Goal: Information Seeking & Learning: Learn about a topic

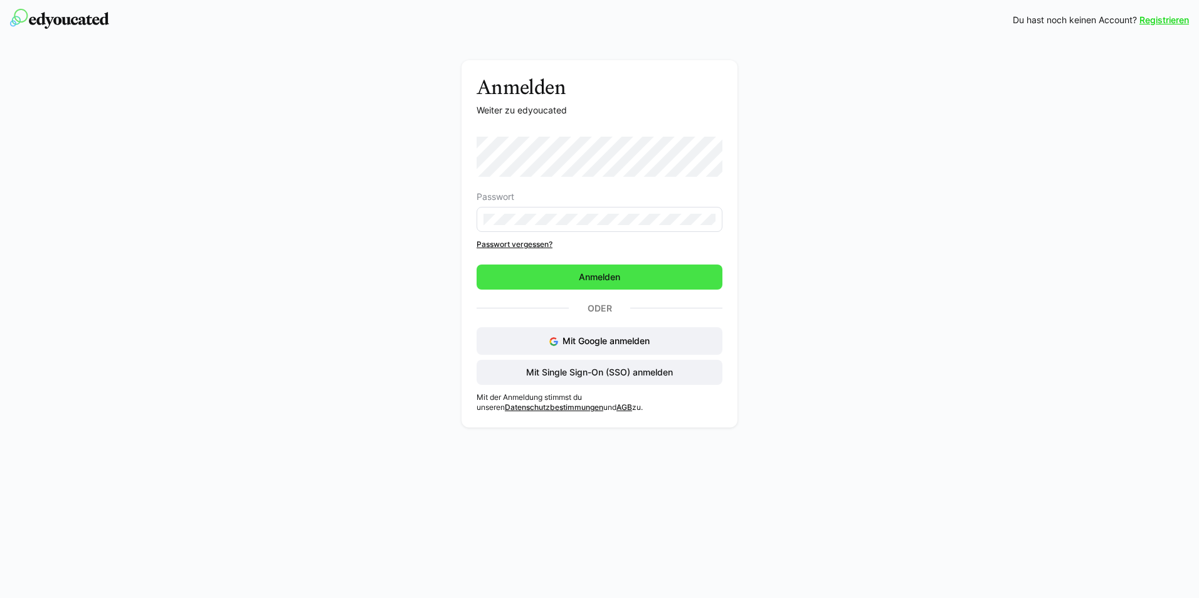
drag, startPoint x: 630, startPoint y: 280, endPoint x: 571, endPoint y: 282, distance: 59.6
click at [630, 280] on span "Anmelden" at bounding box center [600, 277] width 246 height 25
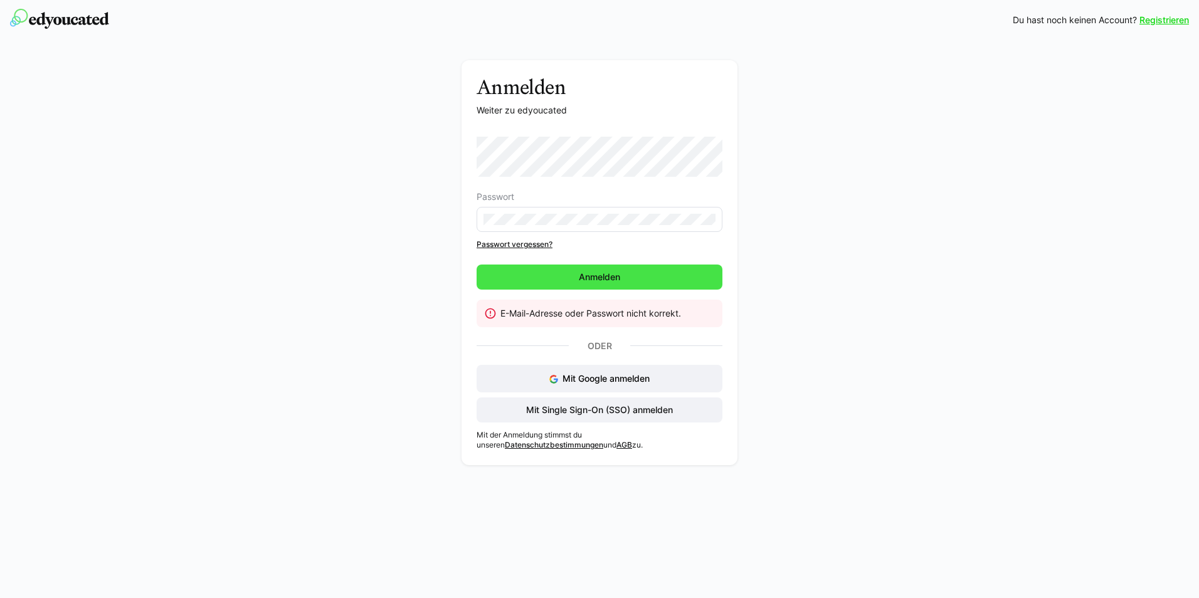
click at [586, 278] on span "Anmelden" at bounding box center [599, 277] width 45 height 13
click at [578, 213] on eds-input at bounding box center [600, 219] width 246 height 25
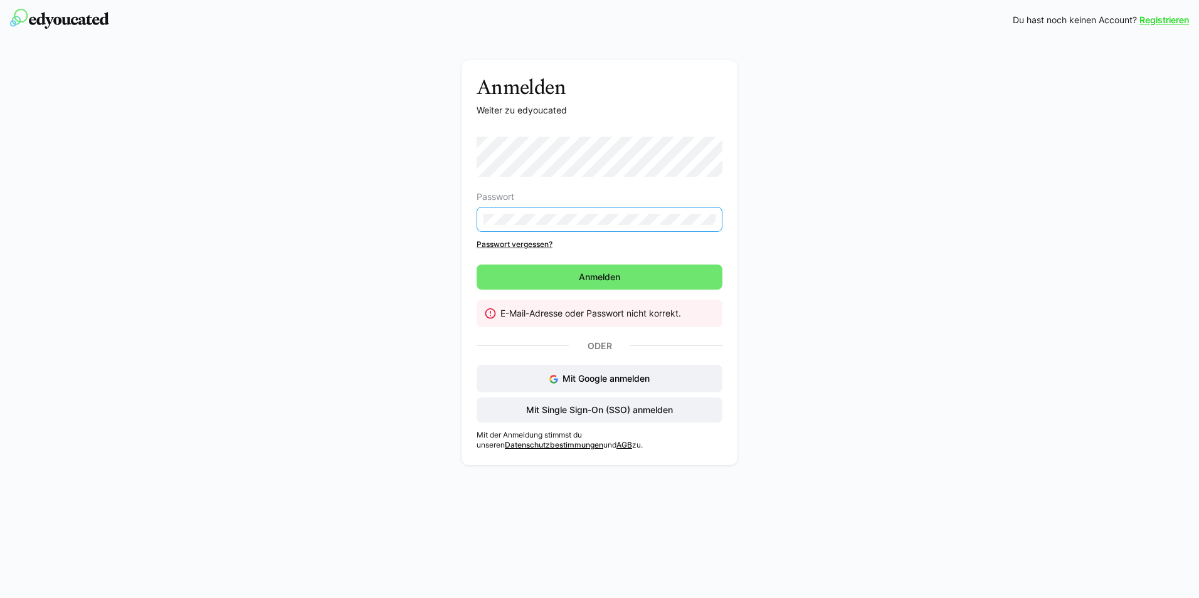
click at [437, 213] on div "Anmelden Weiter zu edyoucated Passwort Passwort vergessen? Anmelden E-Mail-Adre…" at bounding box center [599, 265] width 707 height 411
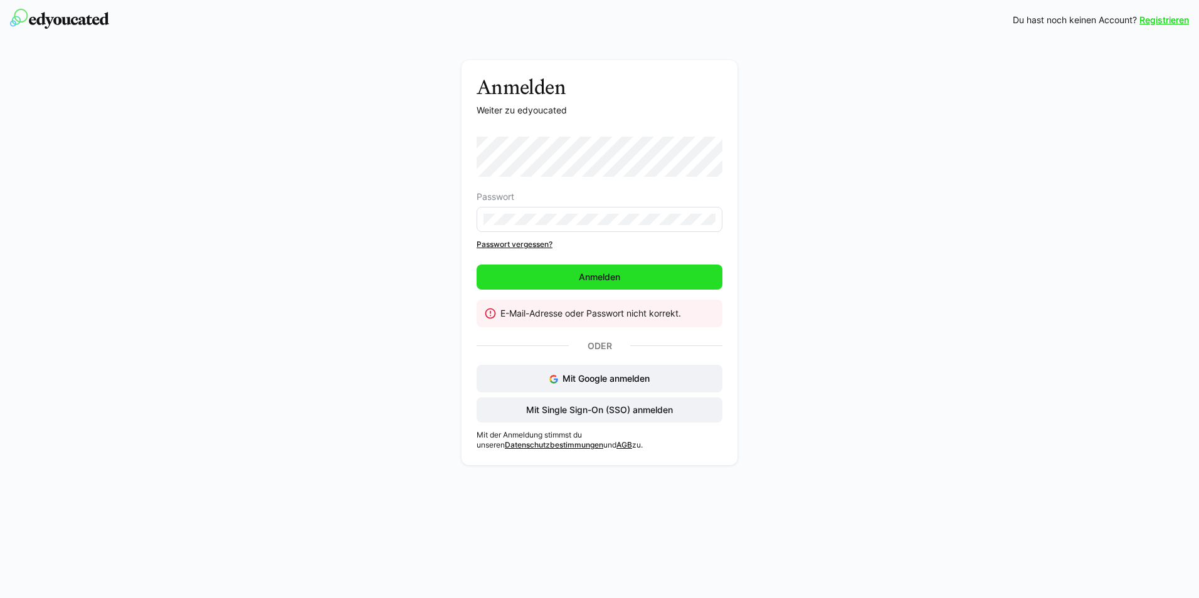
click at [583, 278] on span "Anmelden" at bounding box center [599, 277] width 45 height 13
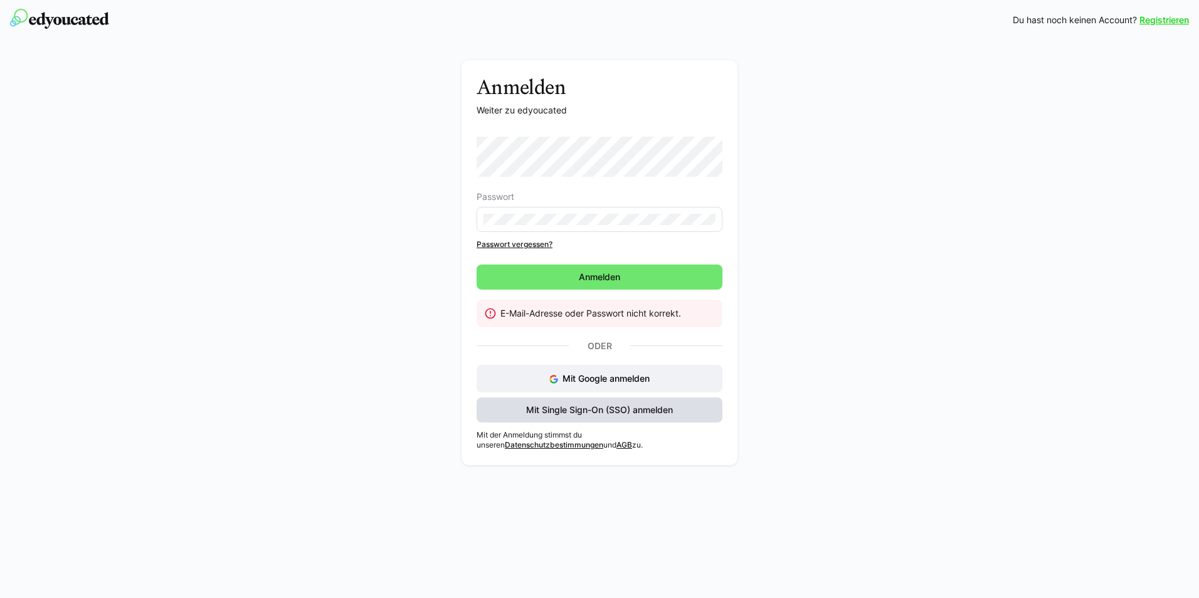
click at [582, 408] on span "Mit Single Sign-On (SSO) anmelden" at bounding box center [599, 410] width 151 height 13
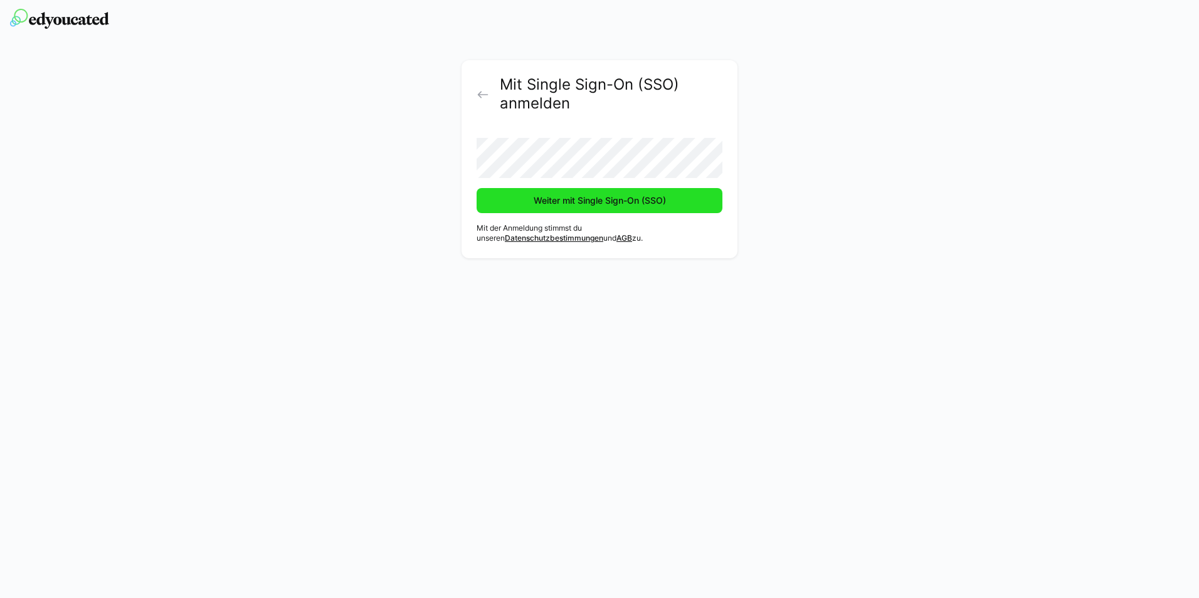
click at [591, 201] on span "Weiter mit Single Sign-On (SSO)" at bounding box center [600, 200] width 136 height 13
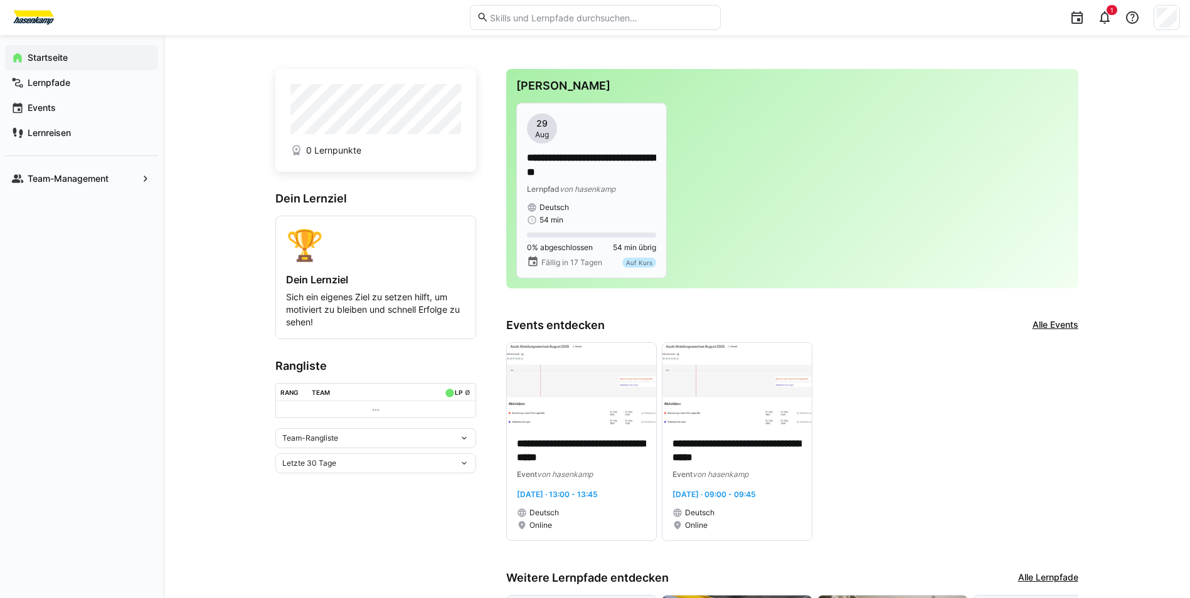
click at [583, 165] on p "**********" at bounding box center [591, 165] width 129 height 29
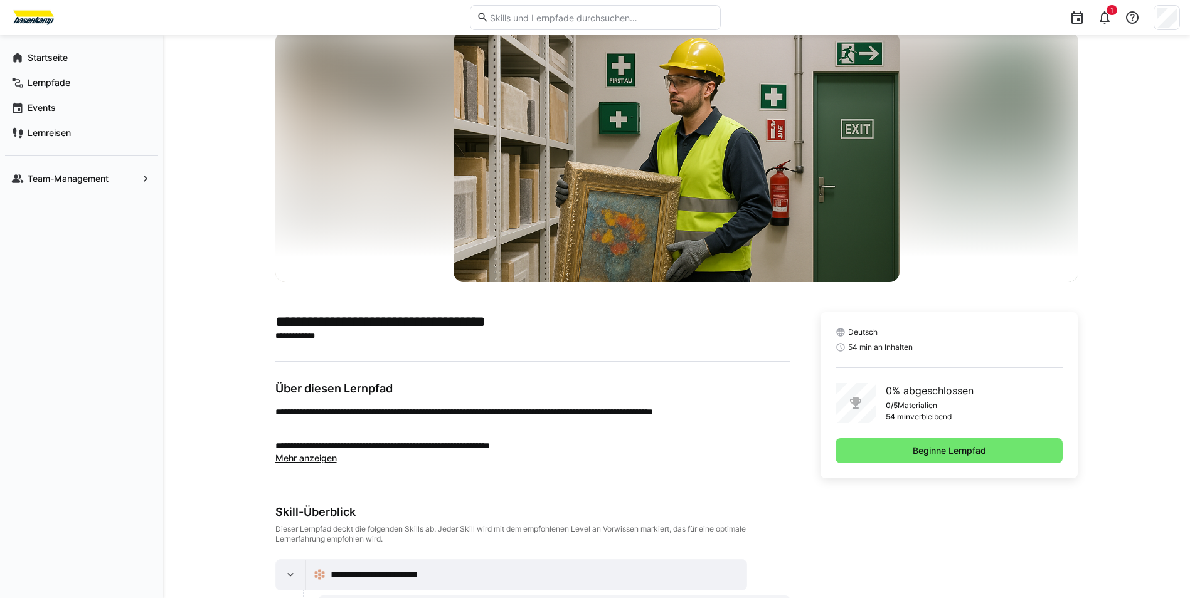
scroll to position [188, 0]
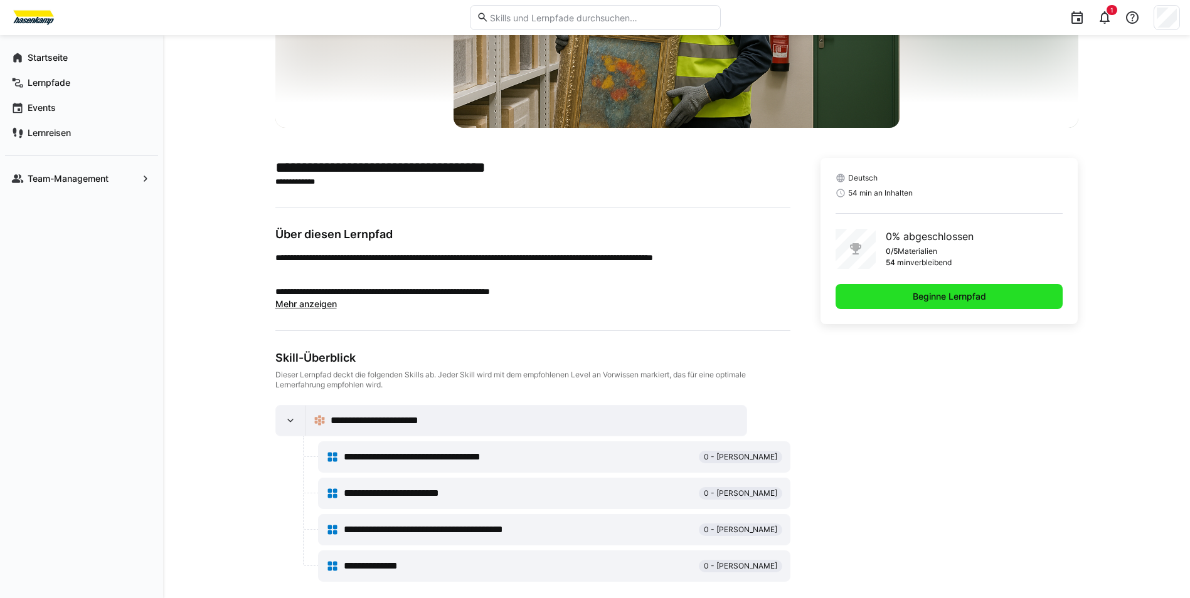
click at [951, 298] on span "Beginne Lernpfad" at bounding box center [949, 296] width 77 height 13
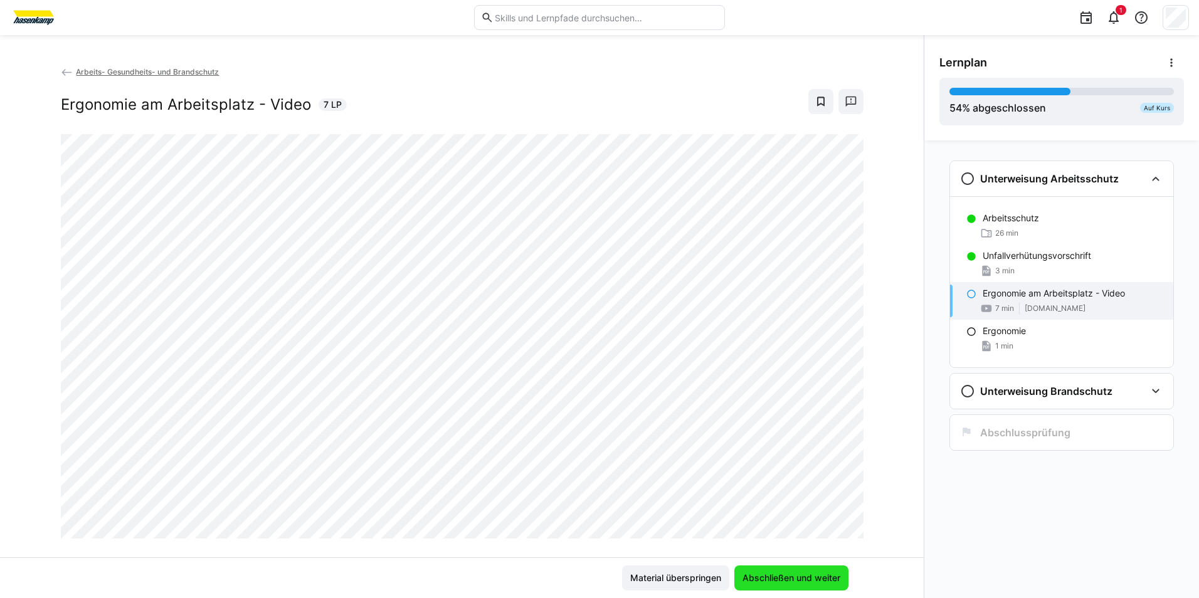
click at [830, 578] on span "Abschließen und weiter" at bounding box center [792, 578] width 102 height 13
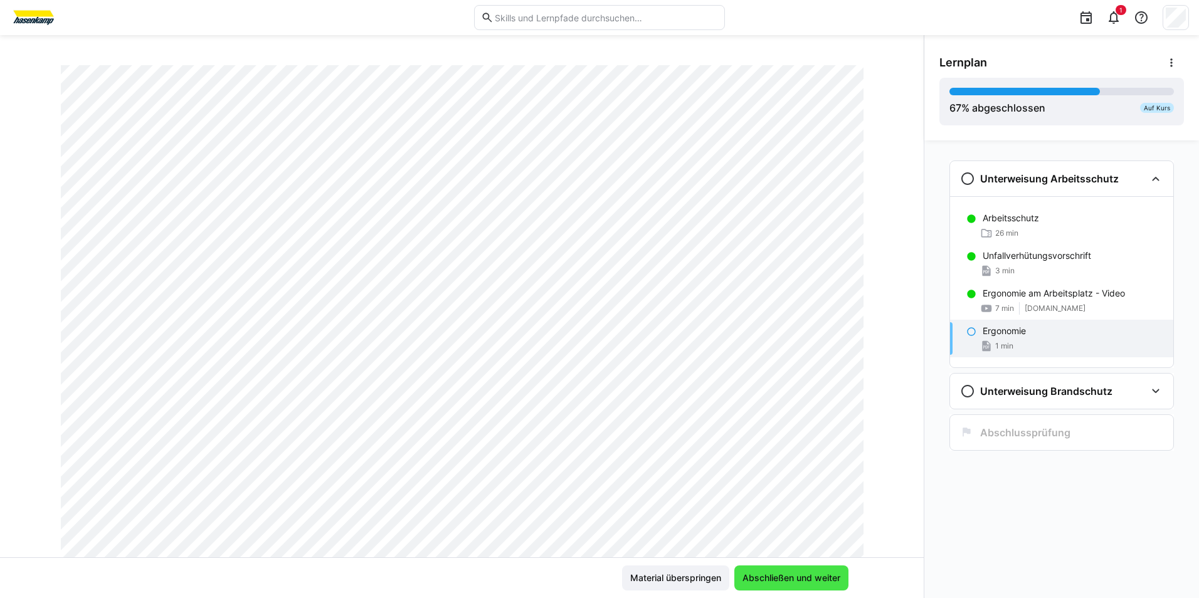
scroll to position [63, 0]
click at [812, 579] on span "Abschließen und weiter" at bounding box center [792, 578] width 102 height 13
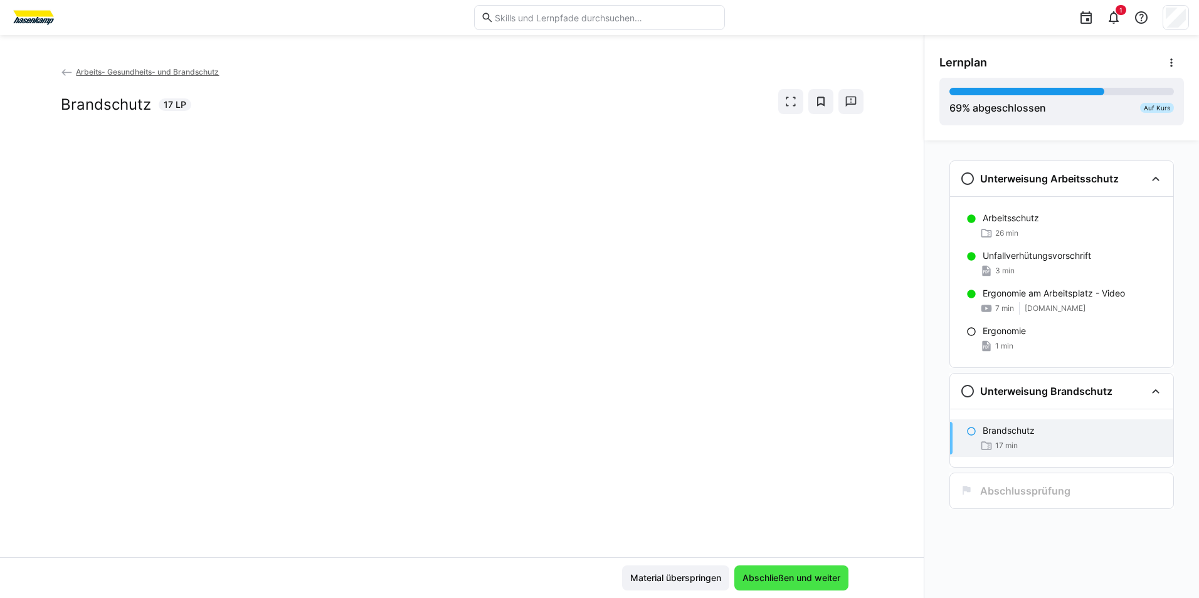
scroll to position [0, 0]
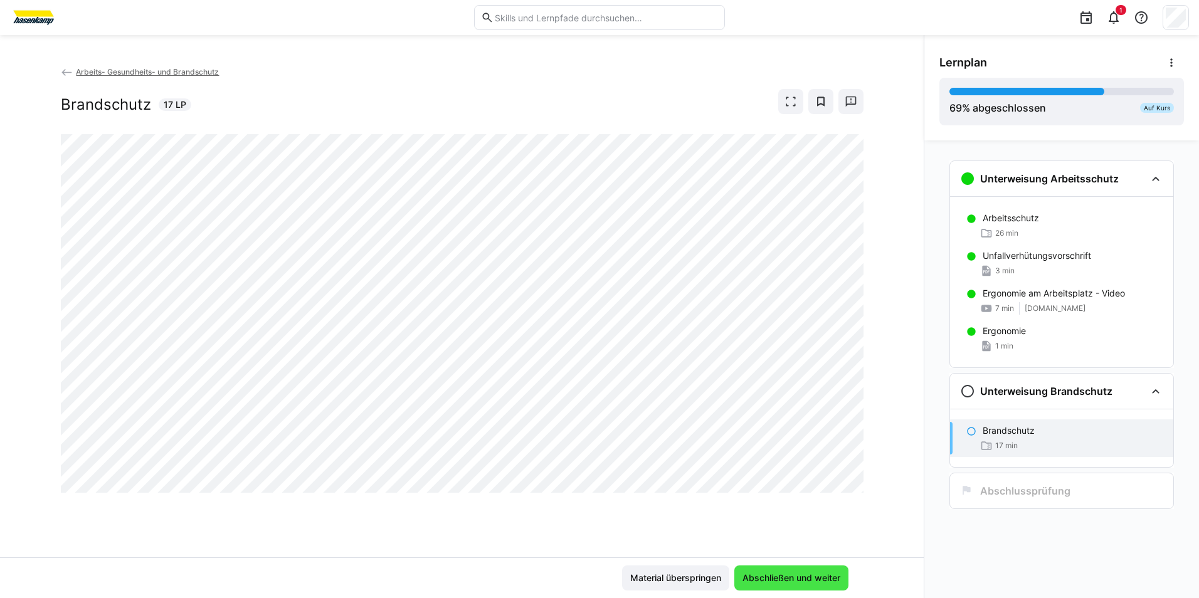
click at [783, 571] on span "Abschließen und weiter" at bounding box center [791, 578] width 114 height 25
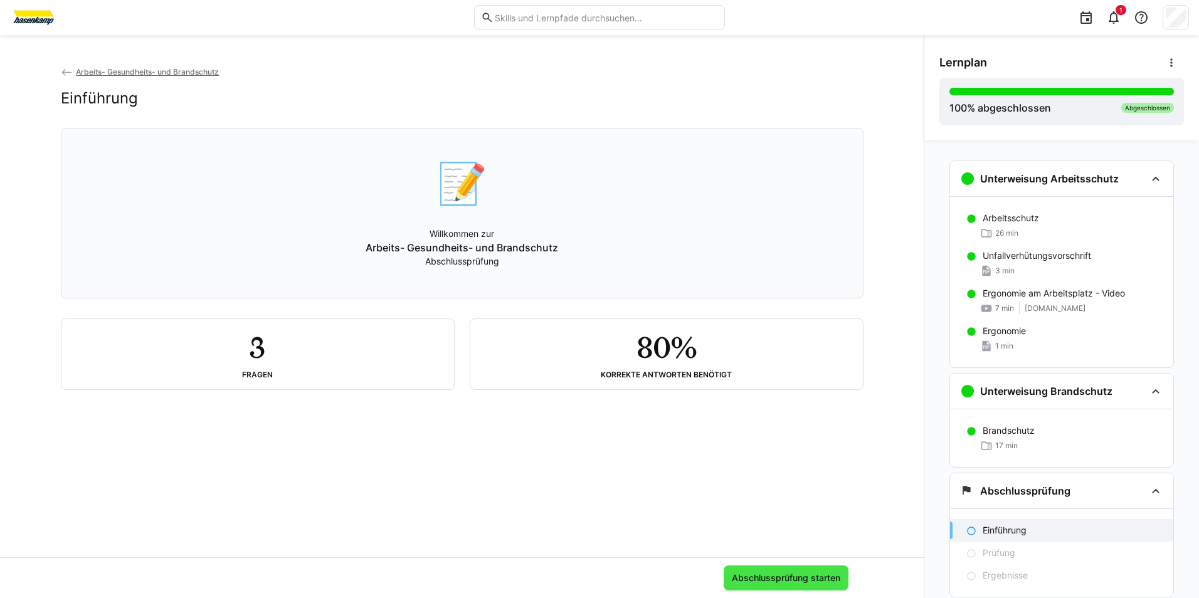
click at [794, 578] on span "Abschlussprüfung starten" at bounding box center [786, 578] width 112 height 13
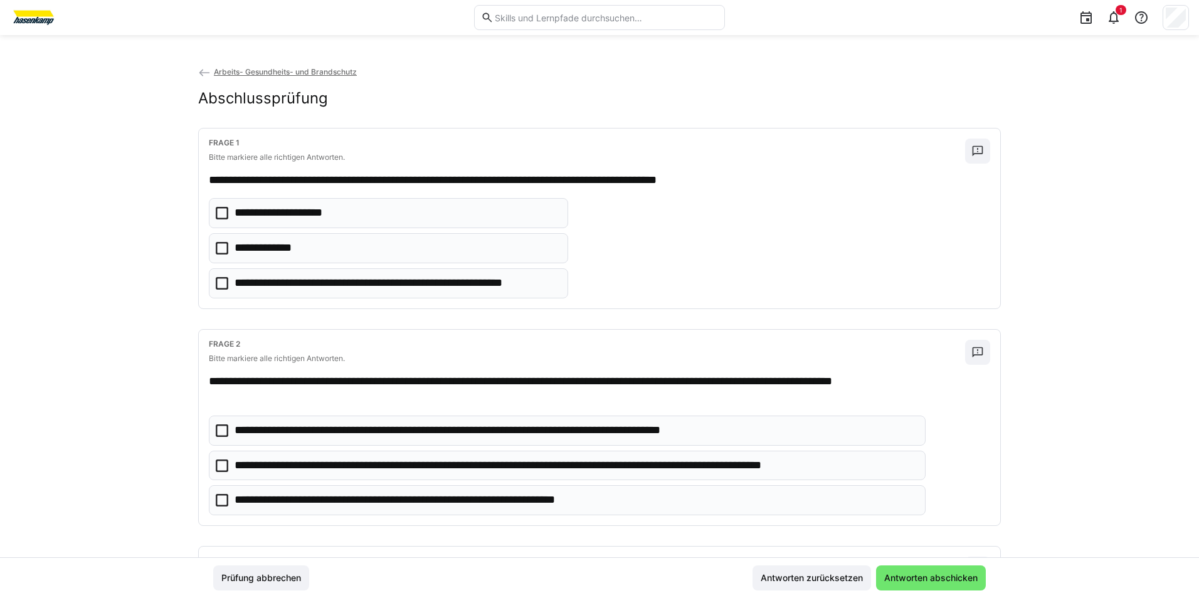
click at [216, 244] on icon at bounding box center [222, 248] width 13 height 13
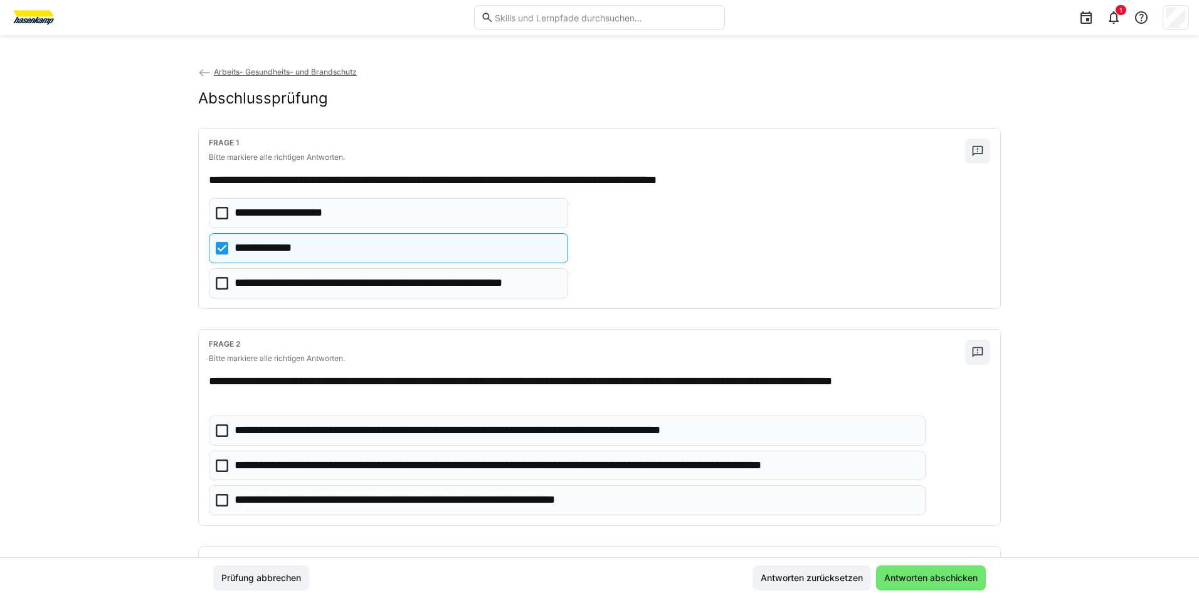
click at [217, 465] on icon at bounding box center [222, 466] width 13 height 13
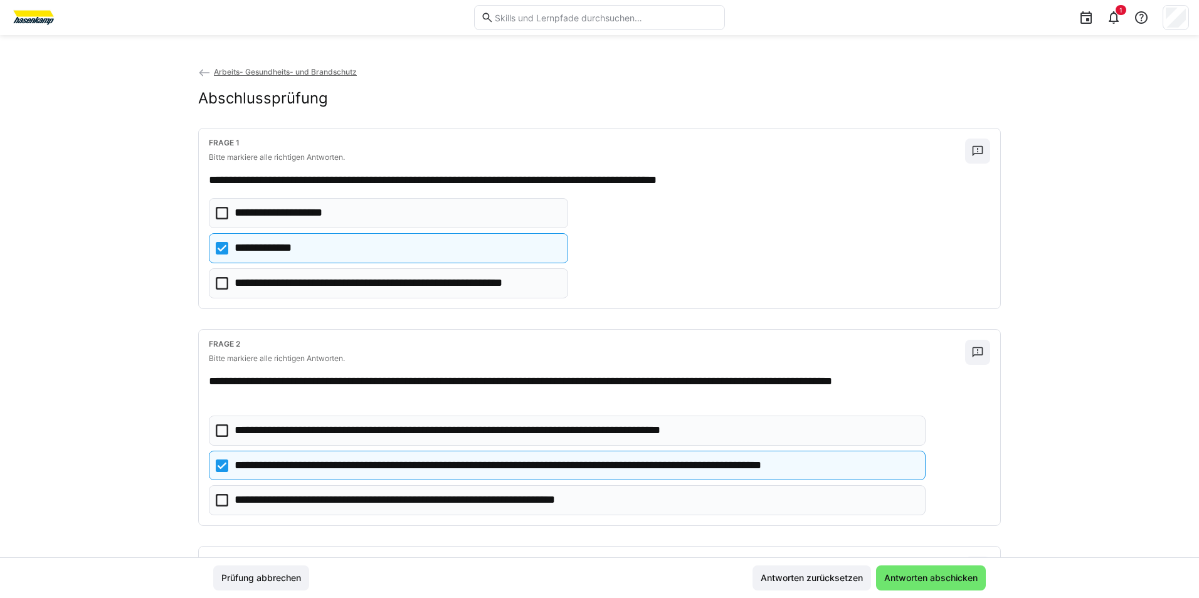
click at [216, 499] on icon at bounding box center [222, 500] width 13 height 13
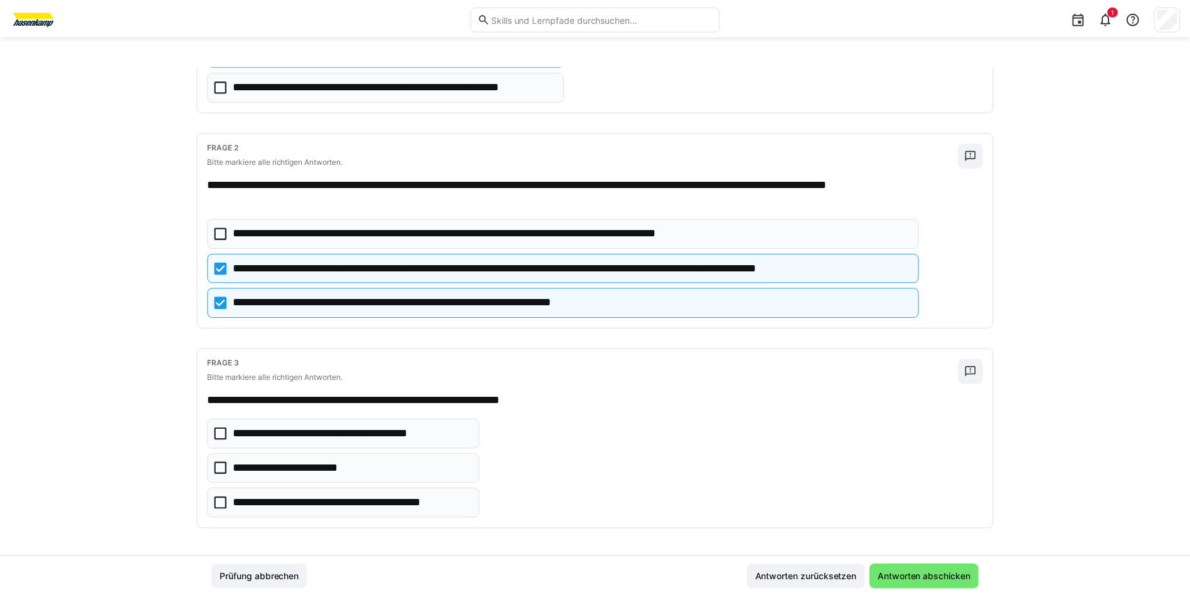
scroll to position [200, 0]
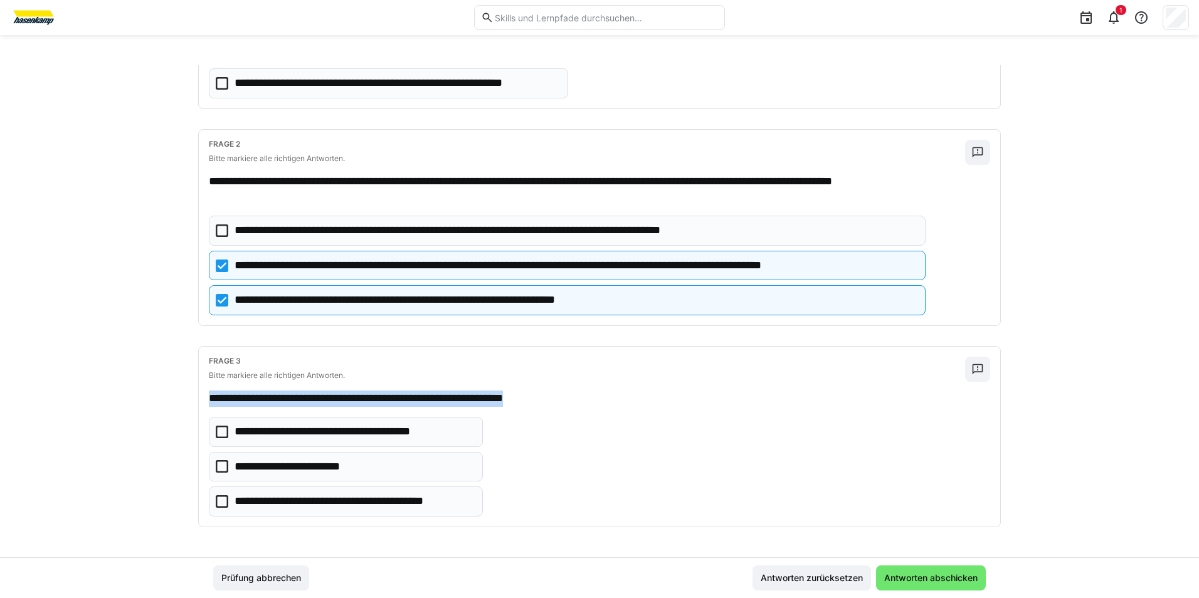
drag, startPoint x: 564, startPoint y: 398, endPoint x: 203, endPoint y: 401, distance: 361.2
click at [203, 401] on div "**********" at bounding box center [599, 437] width 801 height 180
copy p "**********"
drag, startPoint x: 220, startPoint y: 498, endPoint x: 314, endPoint y: 531, distance: 99.0
click at [220, 498] on icon at bounding box center [222, 501] width 13 height 13
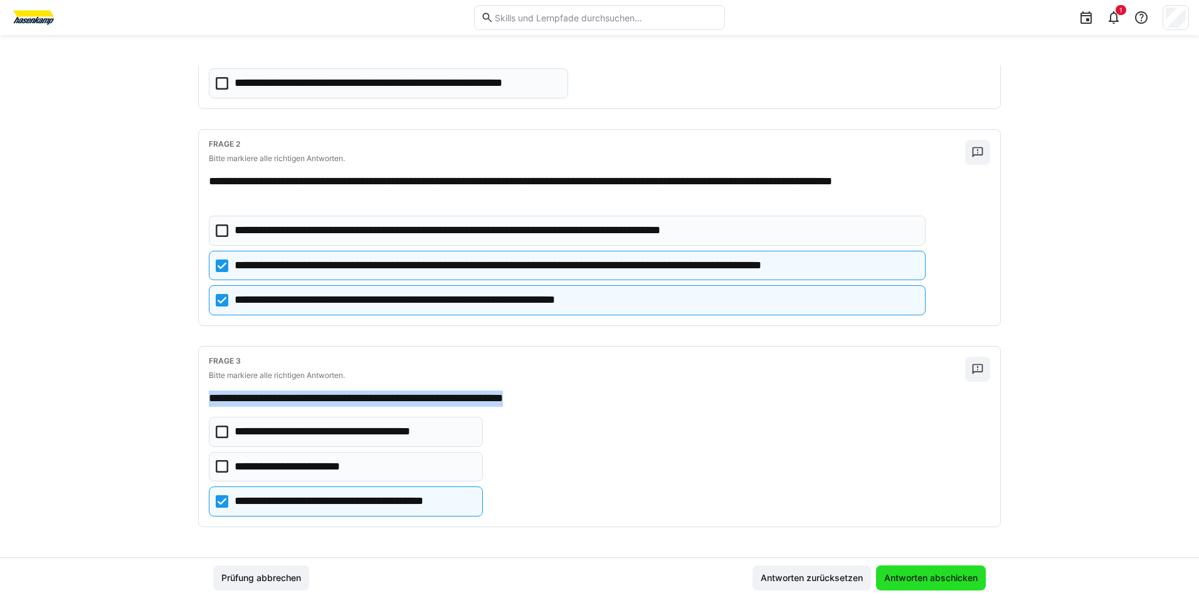
click at [965, 576] on span "Antworten abschicken" at bounding box center [930, 578] width 97 height 13
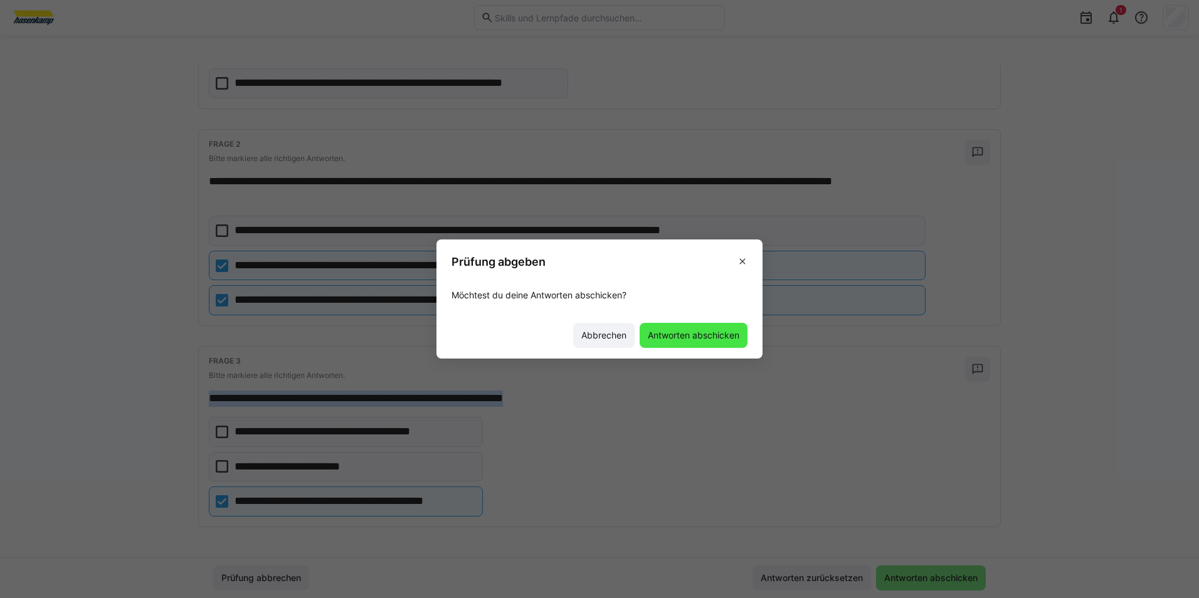
click at [694, 333] on span "Antworten abschicken" at bounding box center [693, 335] width 95 height 13
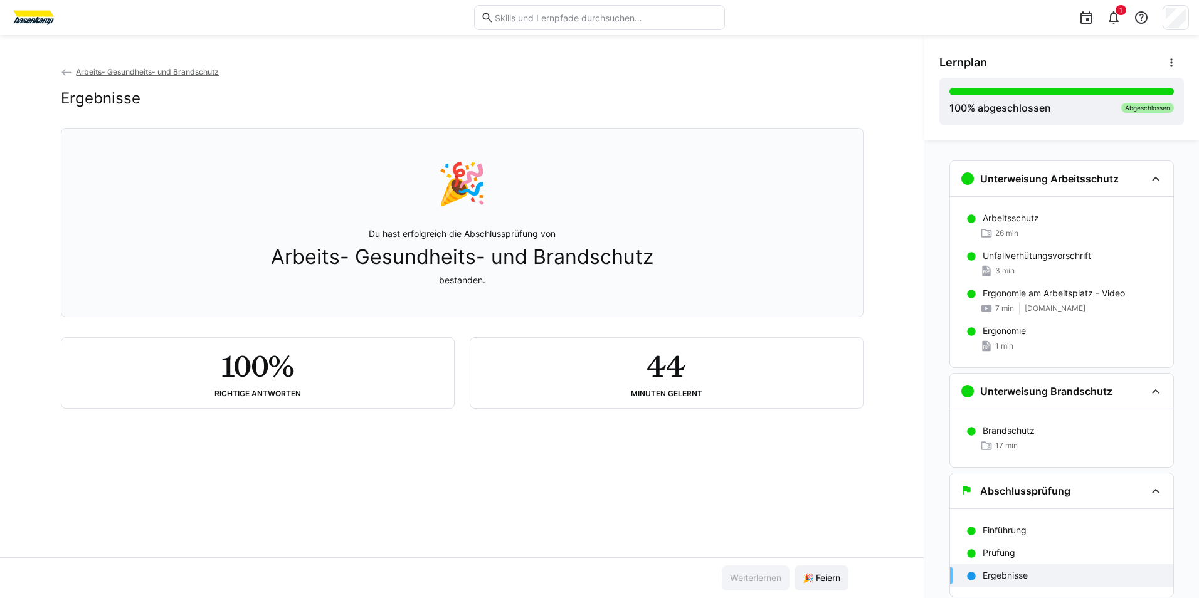
click at [1000, 574] on p "Ergebnisse" at bounding box center [1005, 575] width 45 height 13
click at [64, 71] on eds-icon at bounding box center [67, 72] width 13 height 13
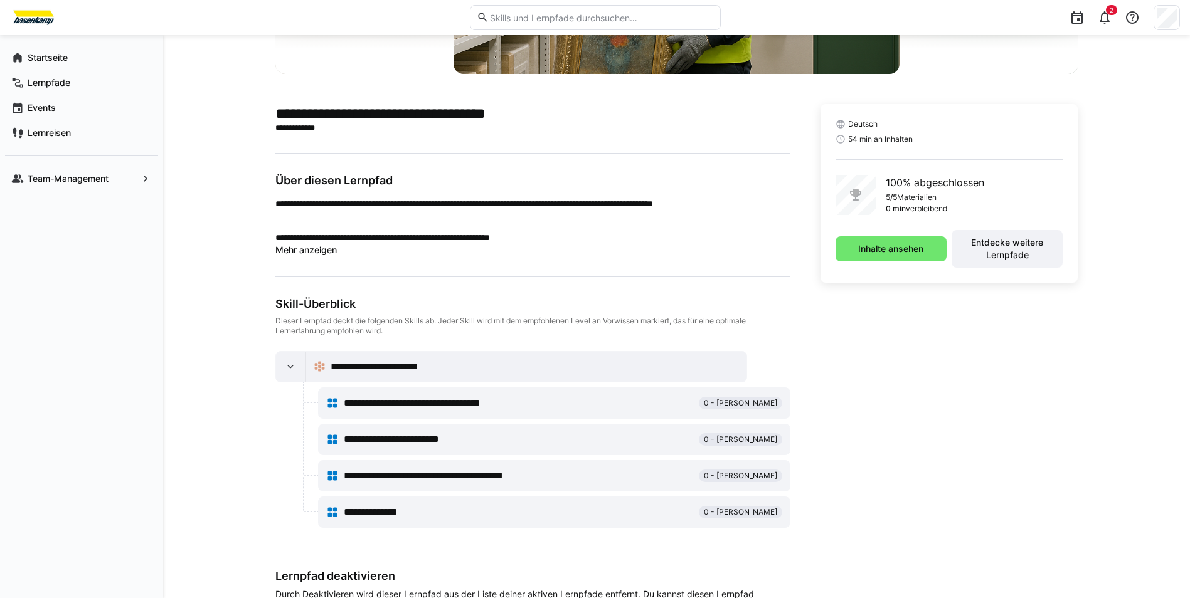
scroll to position [251, 0]
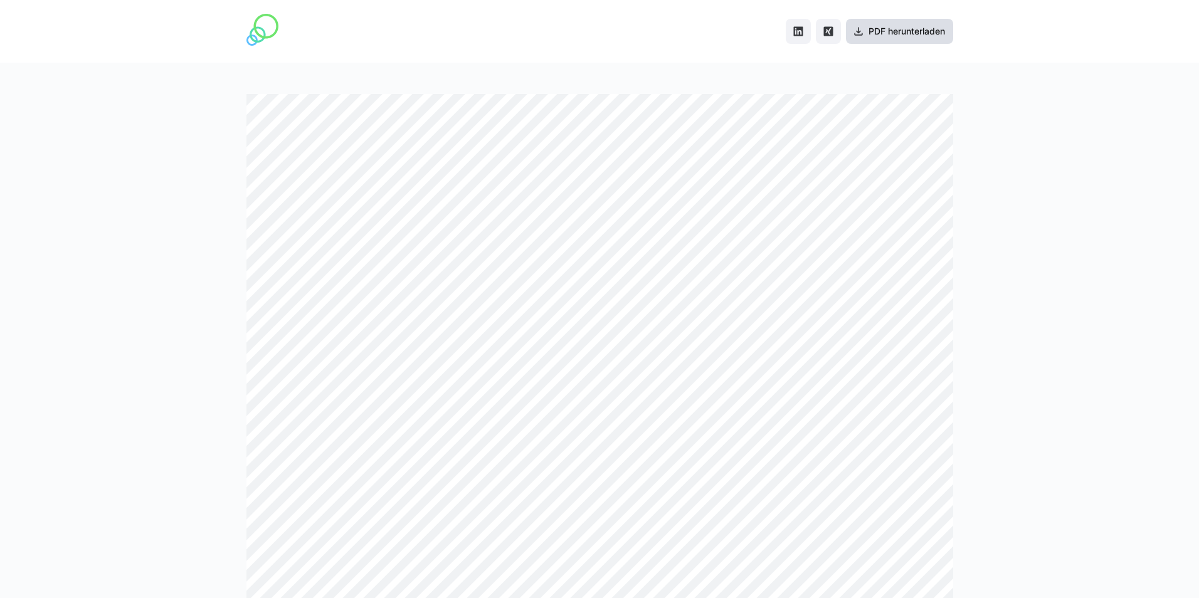
click at [916, 28] on span "PDF herunterladen" at bounding box center [907, 31] width 80 height 13
